Goal: Task Accomplishment & Management: Use online tool/utility

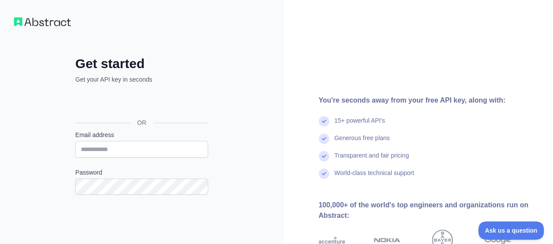
click at [266, 170] on div "Get started Get your API key in seconds OR Email address Password Continue By s…" at bounding box center [142, 179] width 284 height 358
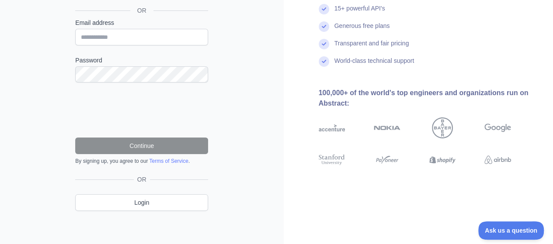
click at [218, 98] on div "Get started Get your API key in seconds OR Email address Password Continue By s…" at bounding box center [276, 10] width 553 height 244
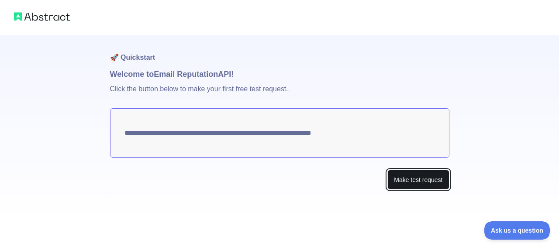
click at [398, 174] on button "Make test request" at bounding box center [419, 180] width 62 height 20
